Goal: Information Seeking & Learning: Learn about a topic

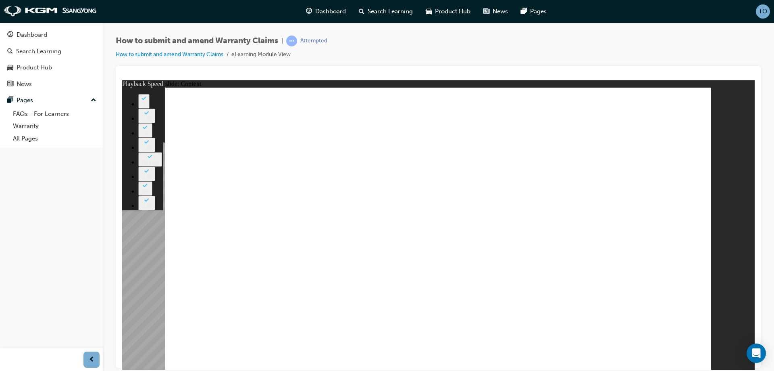
type input "375"
type input "128"
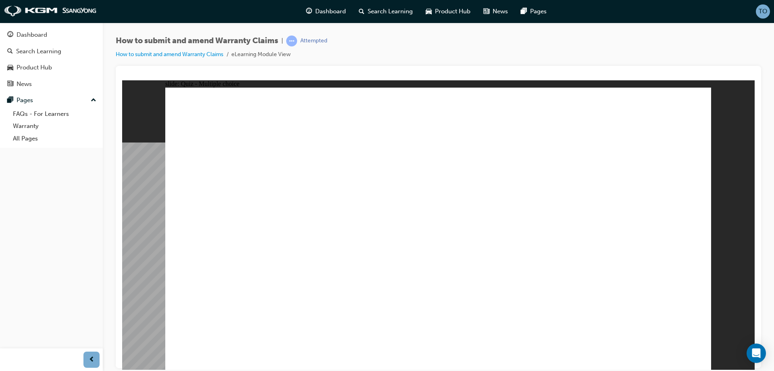
radio input "true"
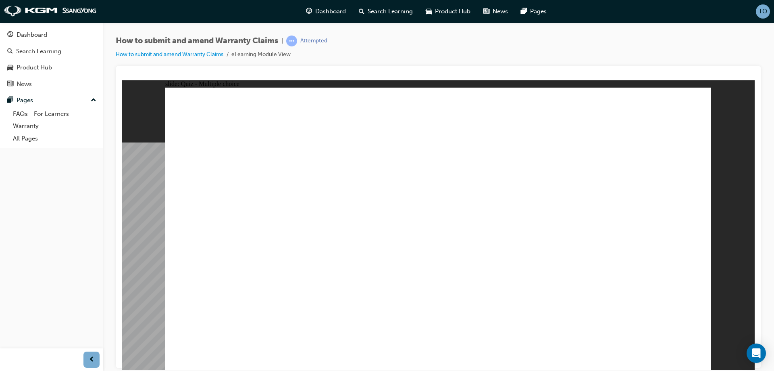
radio input "true"
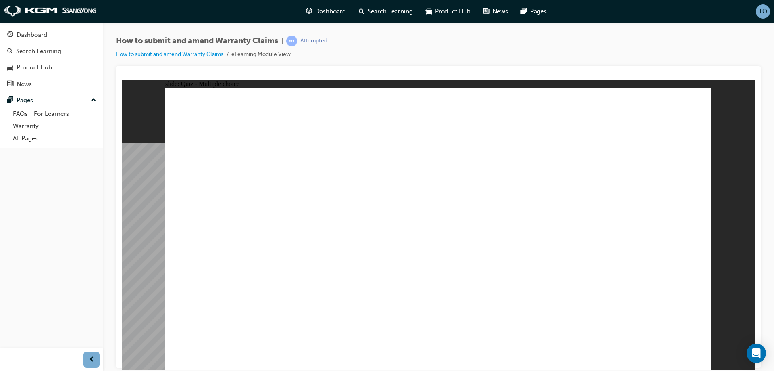
checkbox input "true"
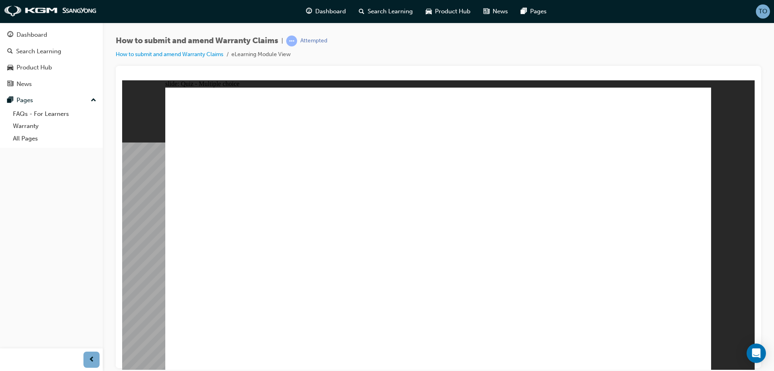
checkbox input "false"
drag, startPoint x: 343, startPoint y: 263, endPoint x: 350, endPoint y: 267, distance: 7.4
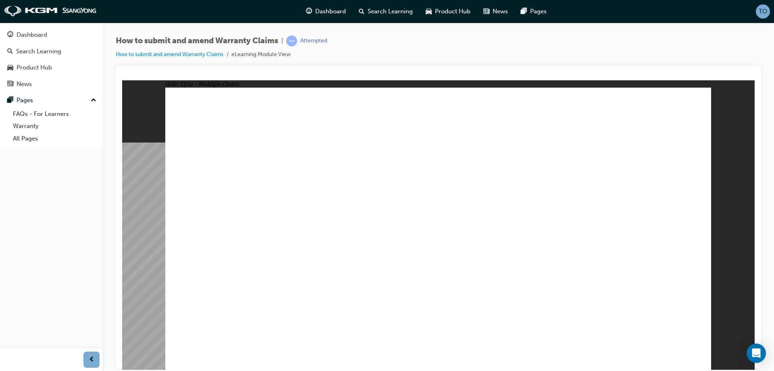
click at [76, 29] on link "Dashboard" at bounding box center [51, 34] width 96 height 15
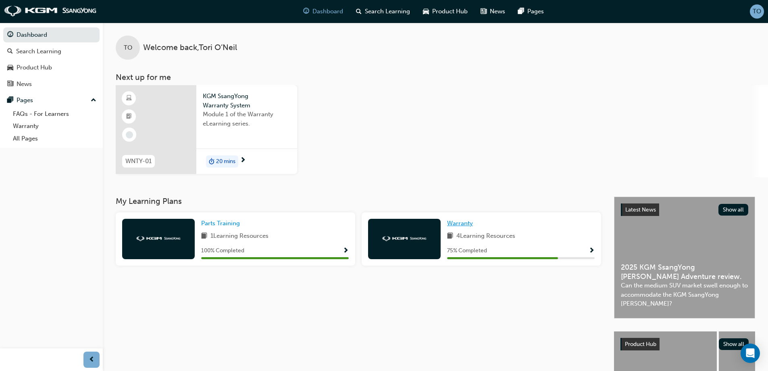
click at [472, 225] on span "Warranty" at bounding box center [460, 222] width 26 height 7
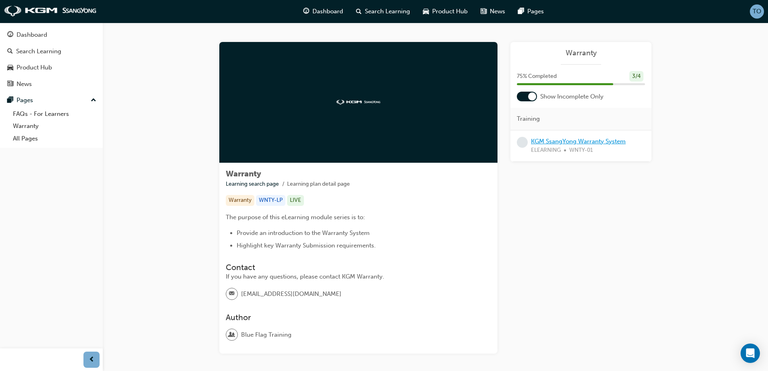
click at [565, 142] on link "KGM SsangYong Warranty System" at bounding box center [578, 141] width 95 height 7
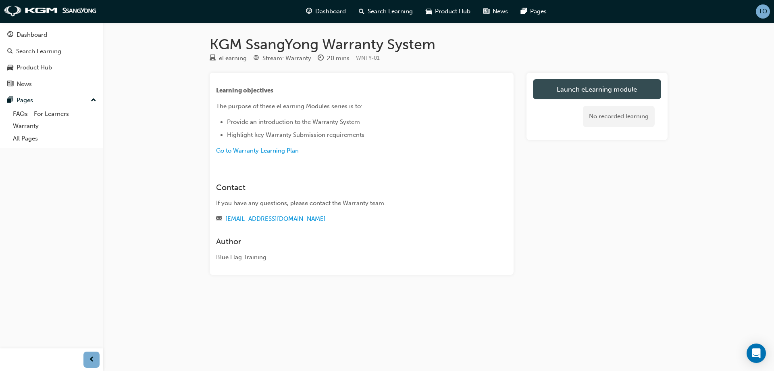
click at [643, 81] on link "Launch eLearning module" at bounding box center [597, 89] width 128 height 20
